Goal: Transaction & Acquisition: Subscribe to service/newsletter

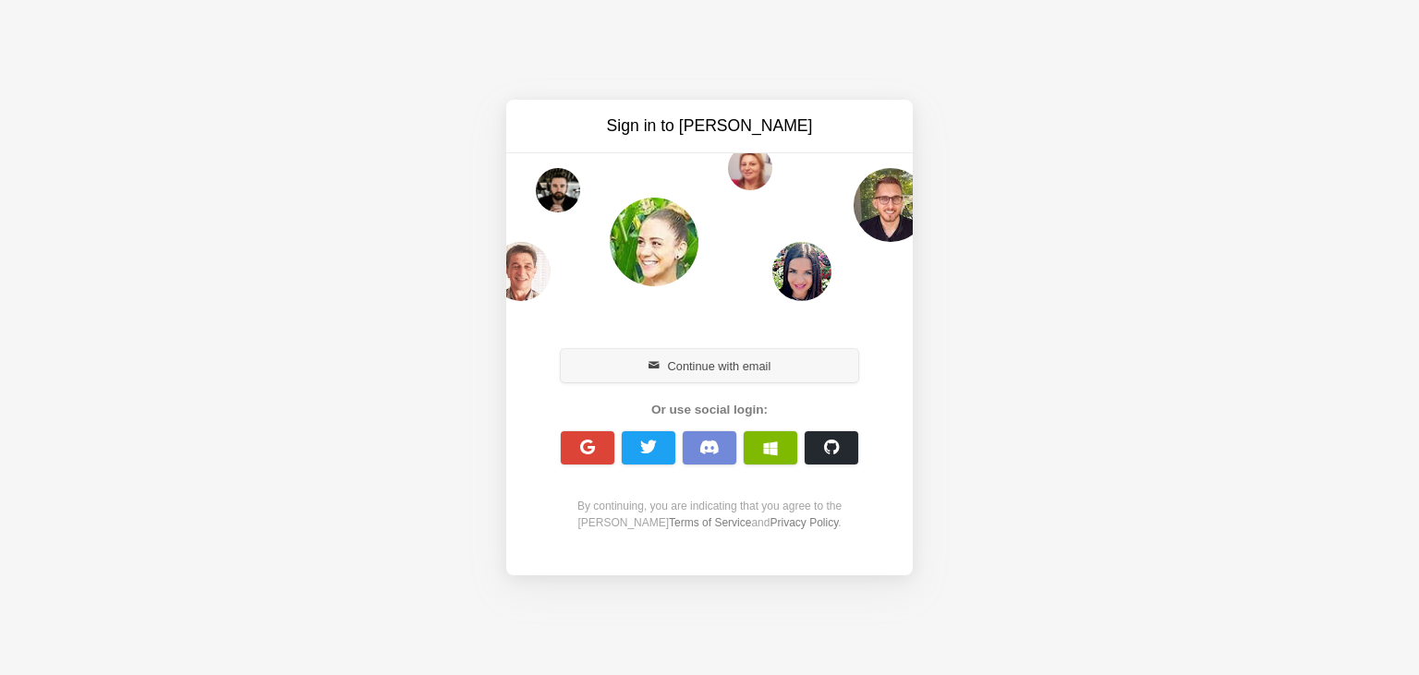
click at [681, 368] on button "Continue with email" at bounding box center [709, 365] width 297 height 33
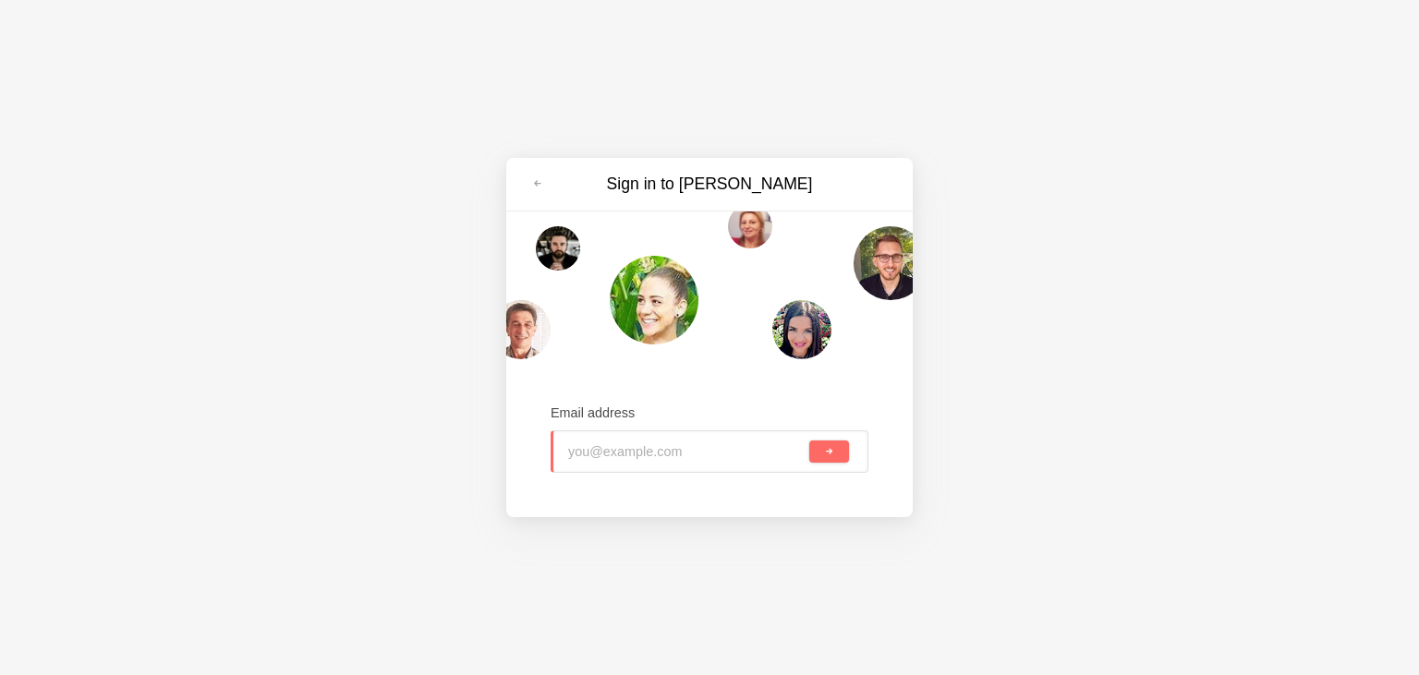
click at [587, 457] on input "email" at bounding box center [686, 451] width 237 height 41
click at [724, 453] on input "email" at bounding box center [686, 451] width 237 height 41
paste input "jabbatesting@yopmail.com"
type input "jabbatesting@yopmail.com"
click at [811, 460] on button "submit" at bounding box center [829, 452] width 40 height 22
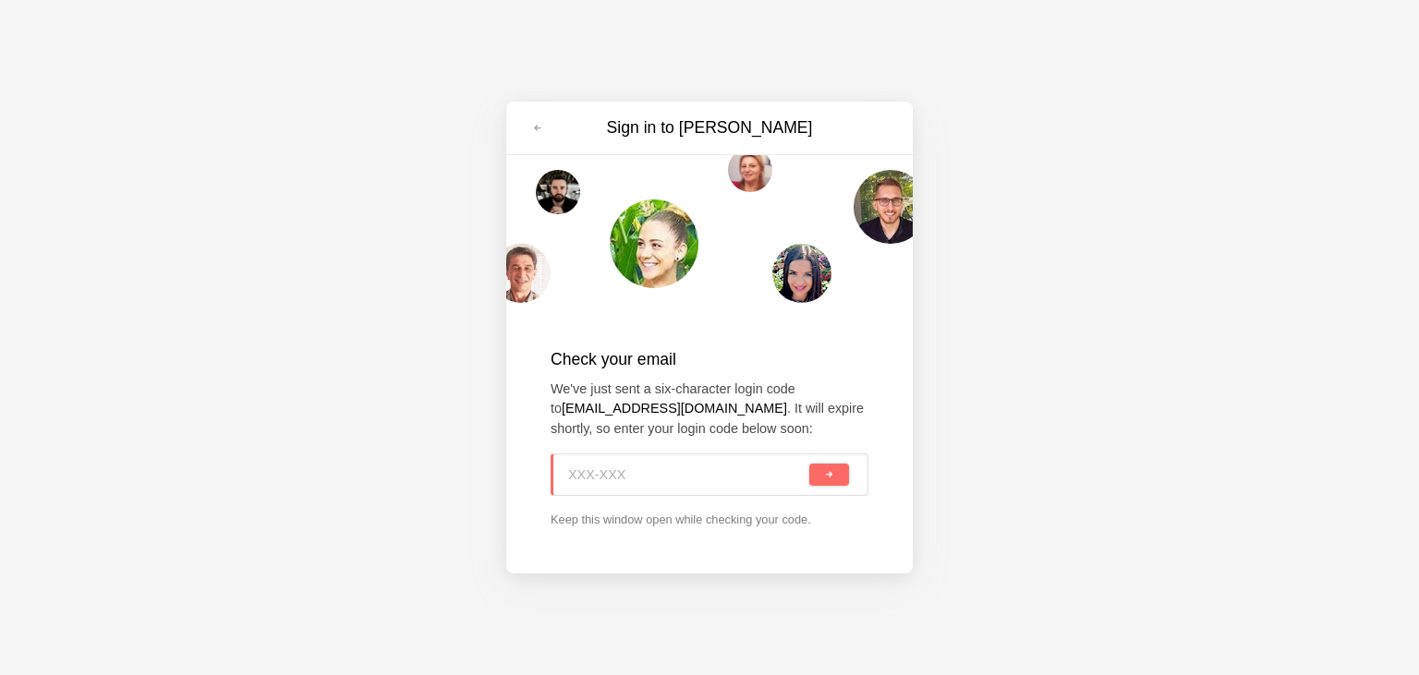
click at [712, 479] on input at bounding box center [686, 474] width 237 height 41
paste input "K1X-KAH"
click at [831, 482] on button "submit" at bounding box center [829, 475] width 40 height 22
type input "K1X-KAH"
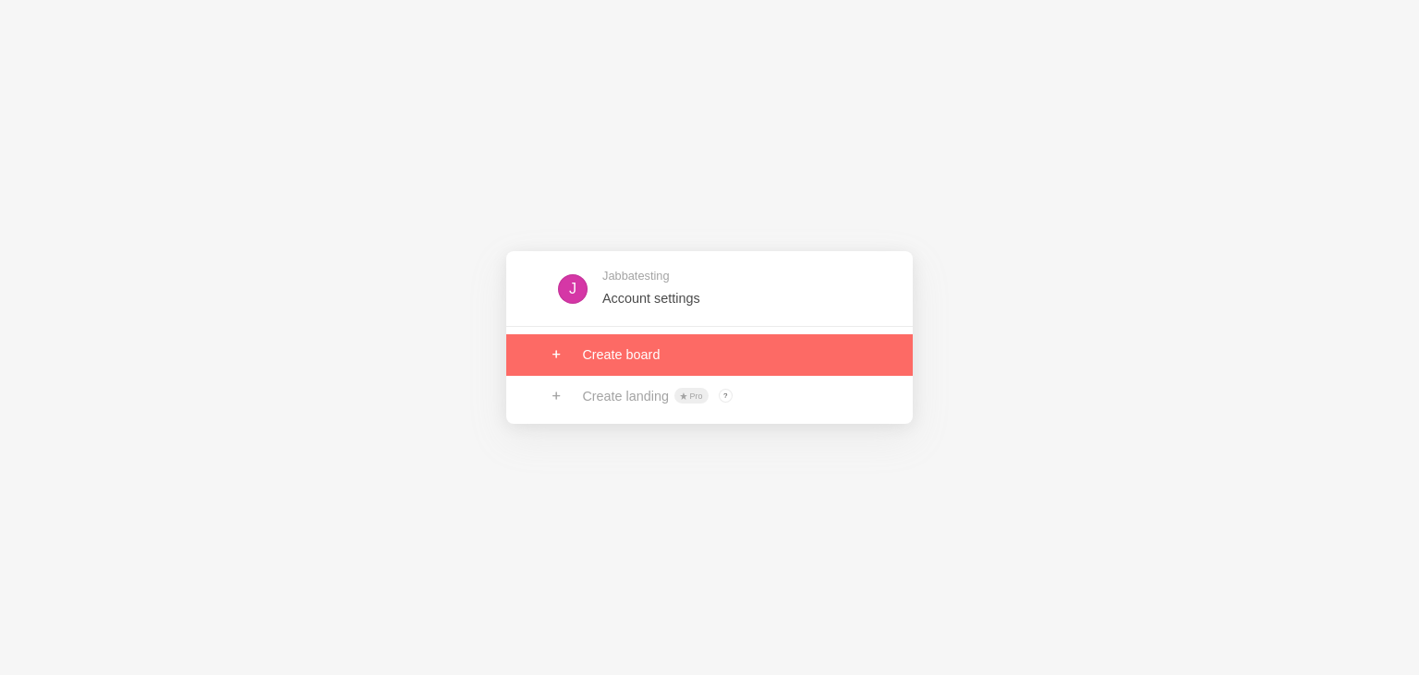
click at [618, 369] on link at bounding box center [709, 354] width 406 height 41
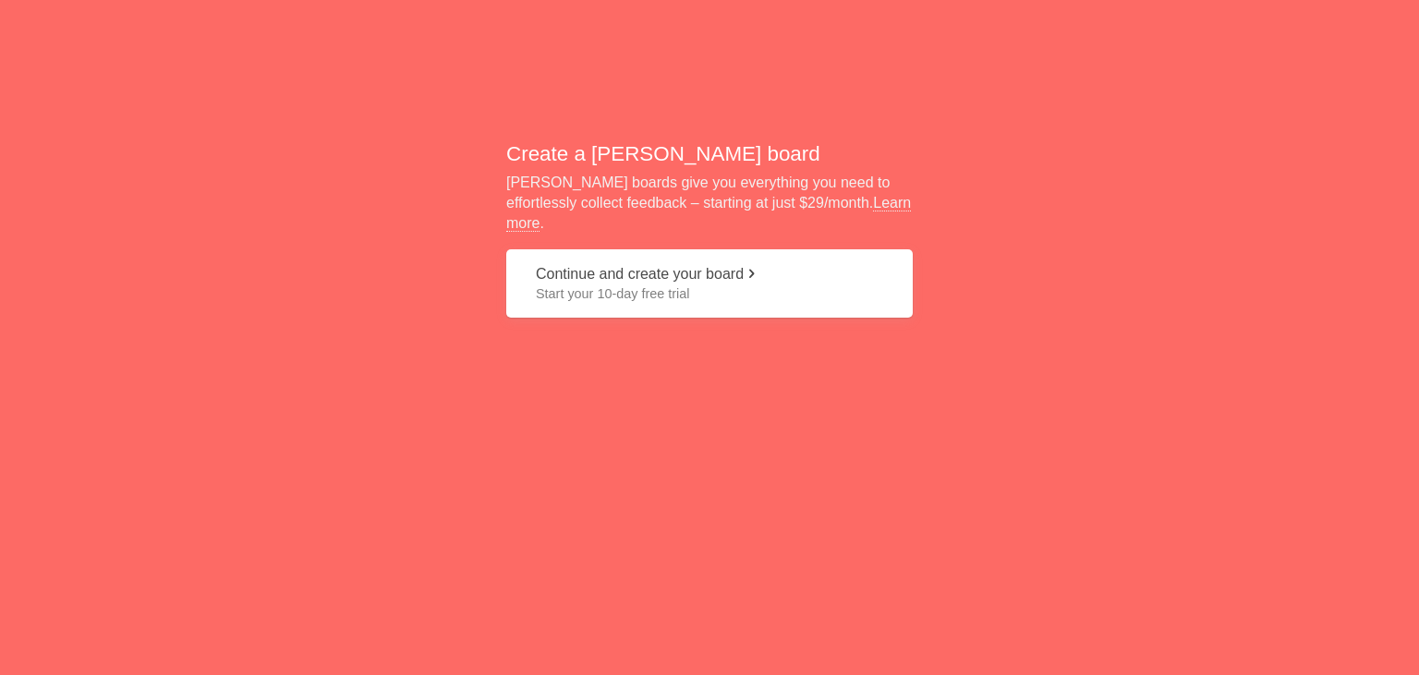
click at [569, 291] on span "Start your 10-day free trial" at bounding box center [709, 294] width 347 height 18
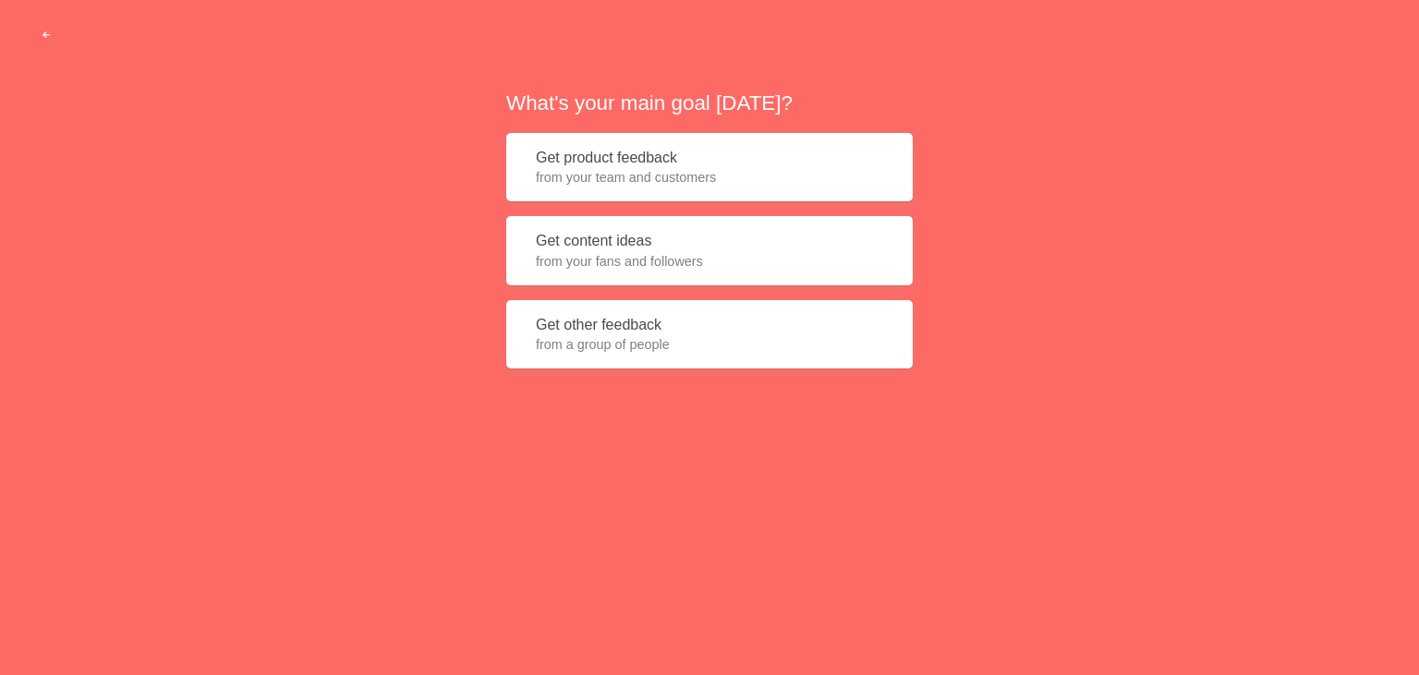
click at [663, 162] on button "Get product feedback from your team and customers" at bounding box center [709, 167] width 406 height 69
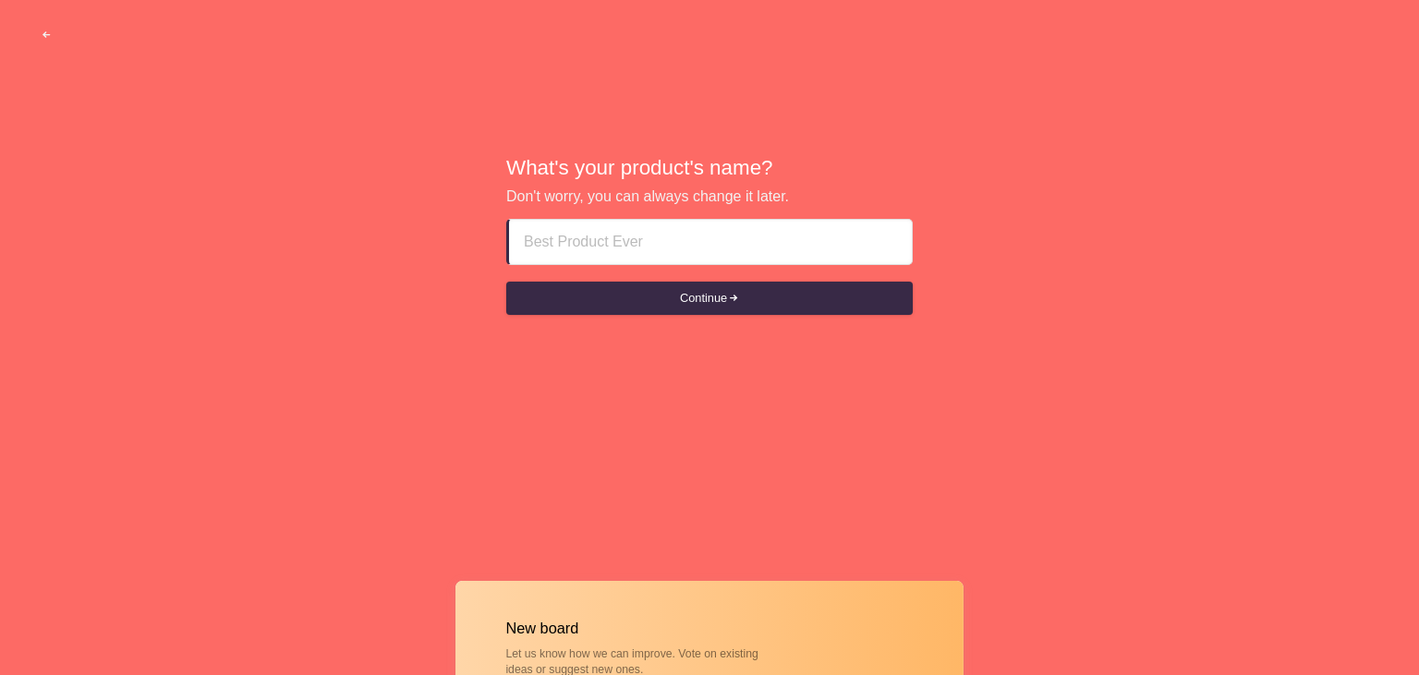
click at [630, 248] on input at bounding box center [710, 242] width 373 height 44
drag, startPoint x: 640, startPoint y: 237, endPoint x: 246, endPoint y: 230, distance: 394.5
click at [524, 230] on input "cvcv" at bounding box center [710, 242] width 373 height 44
type input "jabba"
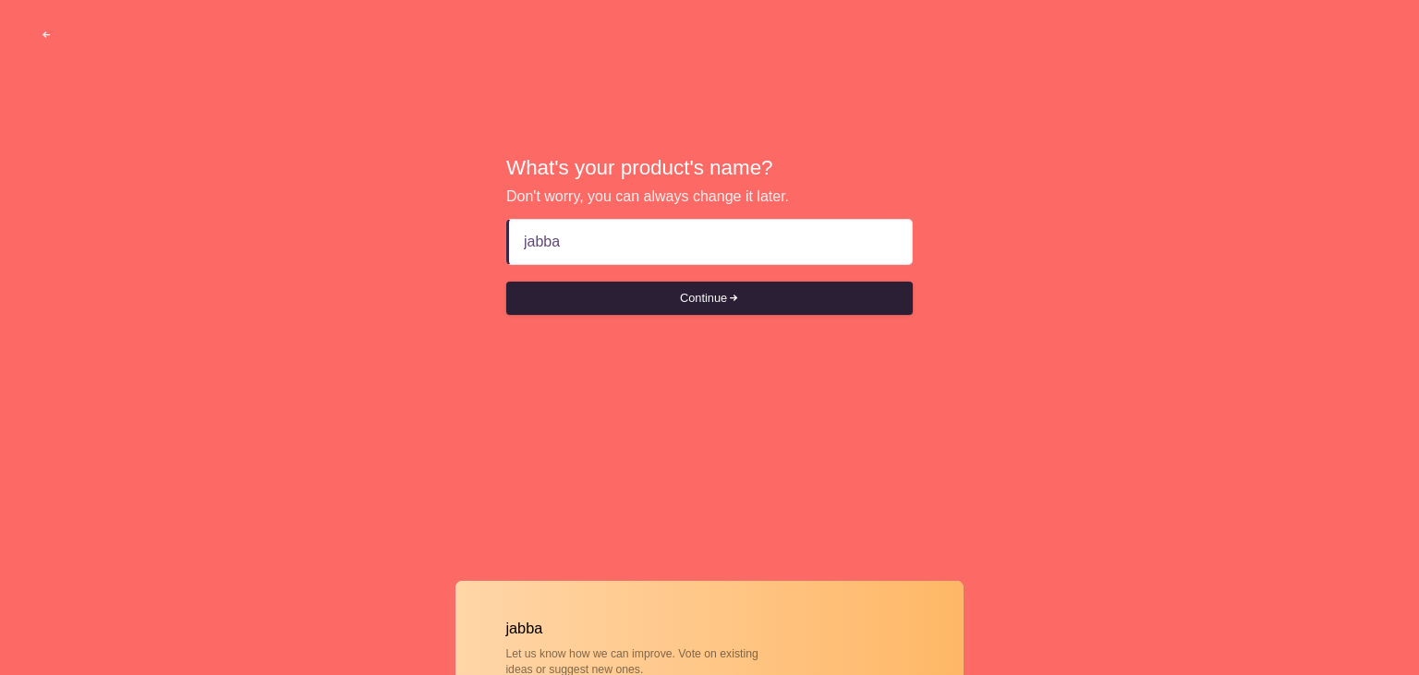
click at [735, 312] on button "Continue" at bounding box center [709, 298] width 406 height 33
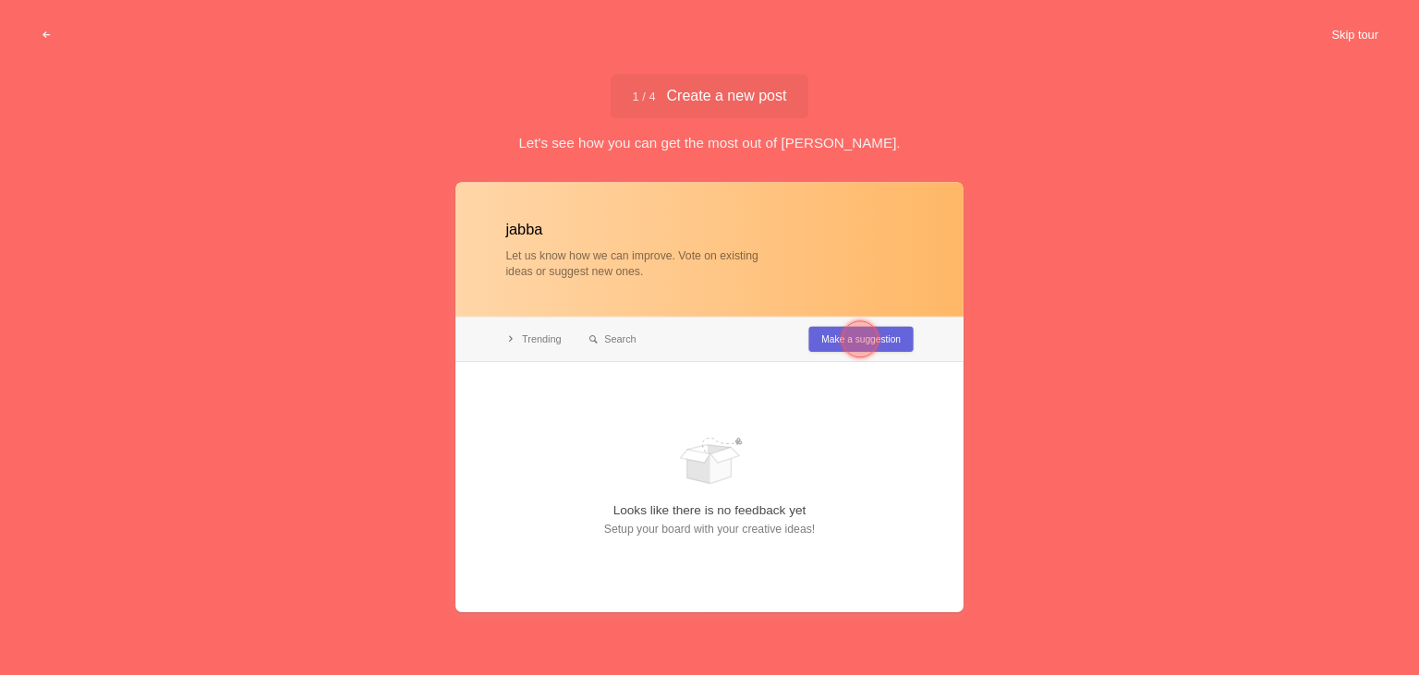
click at [1343, 30] on button "Skip tour" at bounding box center [1354, 34] width 91 height 33
